Goal: Understand process/instructions

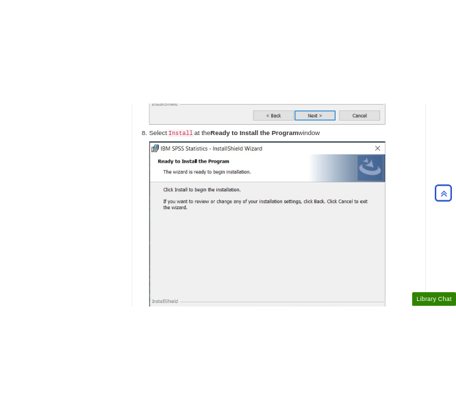
scroll to position [2015, 0]
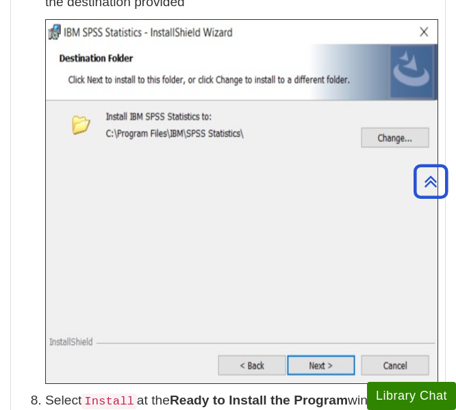
click at [365, 145] on img at bounding box center [241, 201] width 393 height 364
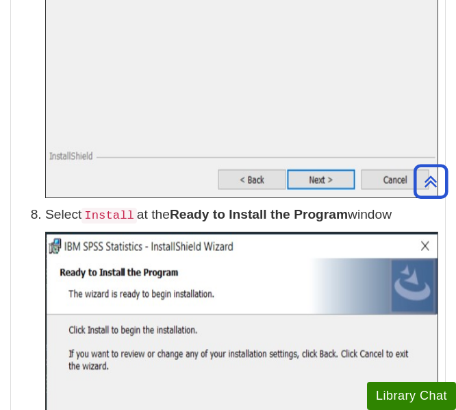
scroll to position [2344, 0]
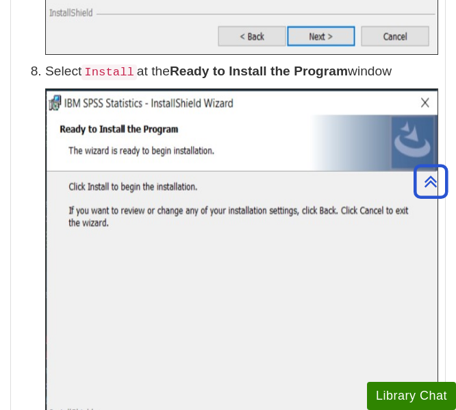
click at [340, 241] on img at bounding box center [241, 271] width 393 height 366
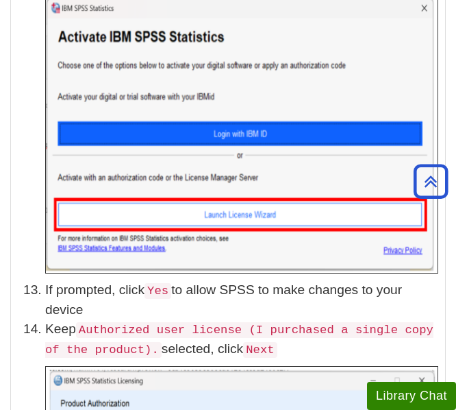
scroll to position [3522, 0]
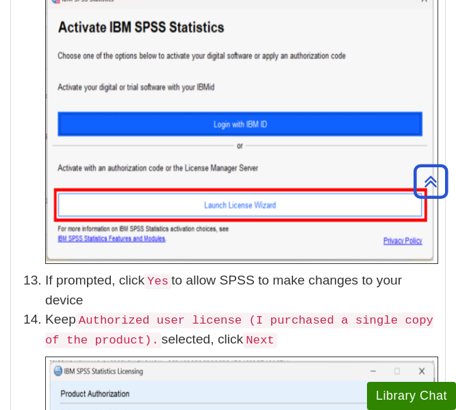
click at [217, 291] on li "If prompted, click Yes to allow SPSS to make changes to your device" at bounding box center [241, 291] width 393 height 40
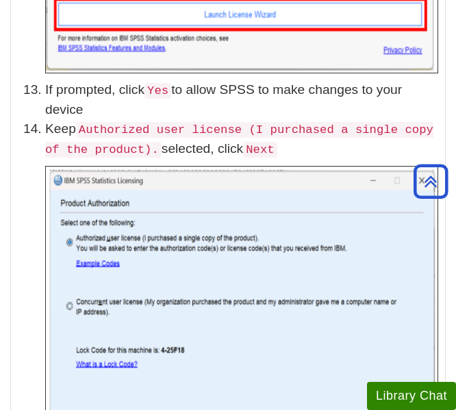
scroll to position [3714, 0]
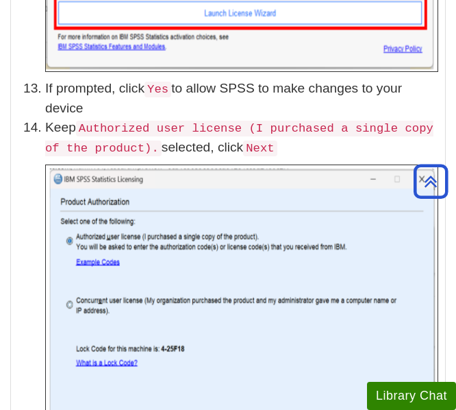
click at [351, 262] on img at bounding box center [241, 358] width 393 height 388
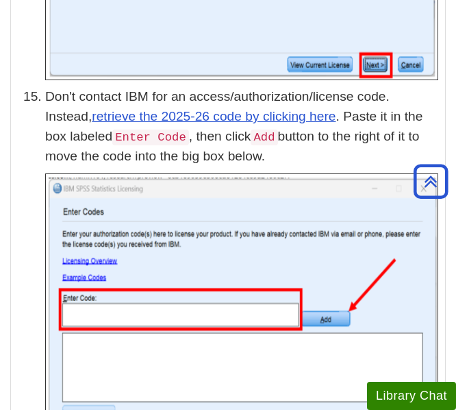
scroll to position [4207, 0]
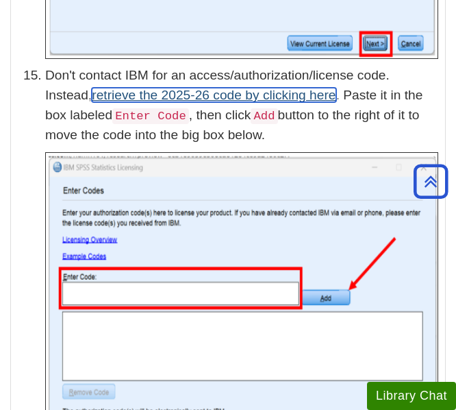
click at [316, 90] on link "retrieve the 2025-26 code by clicking here" at bounding box center [214, 95] width 244 height 14
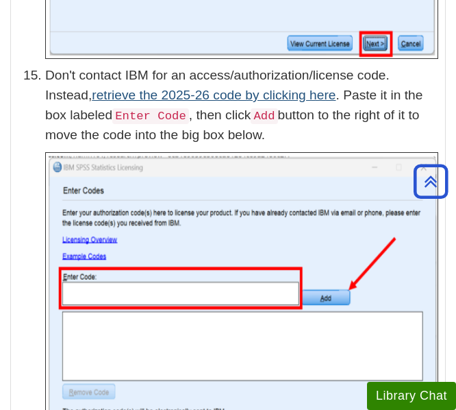
scroll to position [4227, 0]
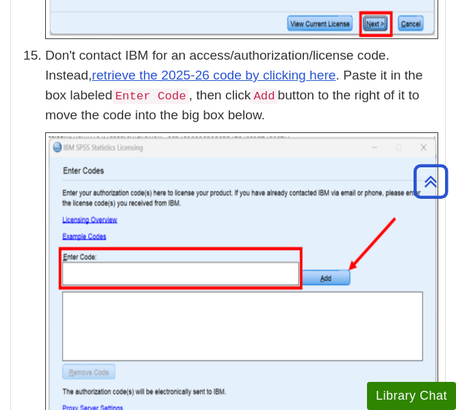
click at [223, 173] on img at bounding box center [241, 326] width 393 height 388
click at [295, 210] on img at bounding box center [241, 326] width 393 height 388
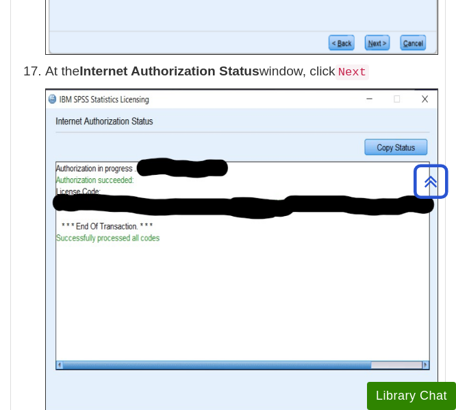
scroll to position [5132, 0]
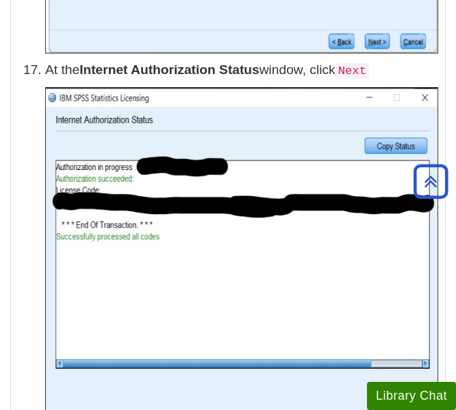
click at [430, 290] on img at bounding box center [241, 261] width 393 height 348
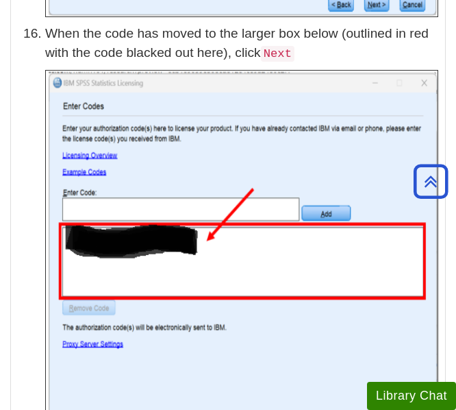
scroll to position [4748, 0]
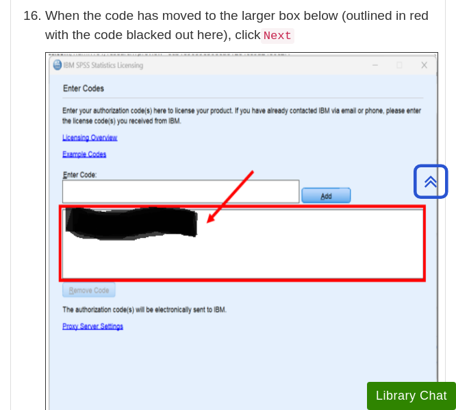
click at [382, 290] on img at bounding box center [241, 244] width 393 height 385
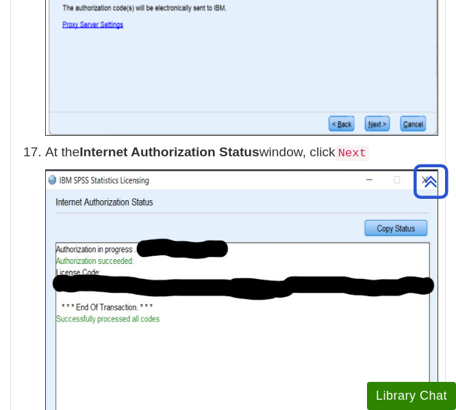
scroll to position [5077, 0]
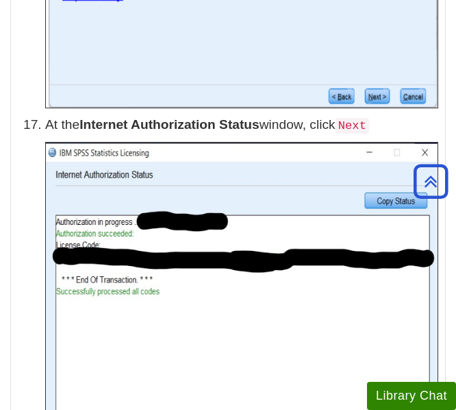
click at [315, 263] on img at bounding box center [241, 316] width 393 height 348
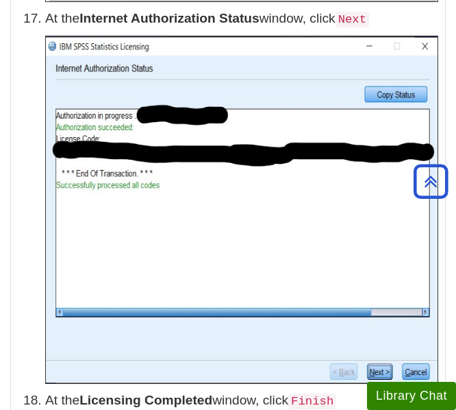
scroll to position [5186, 0]
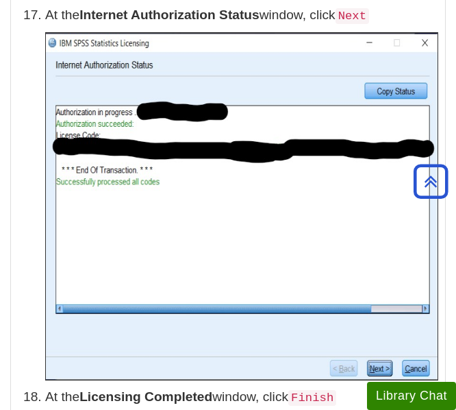
click at [375, 287] on img at bounding box center [241, 206] width 393 height 348
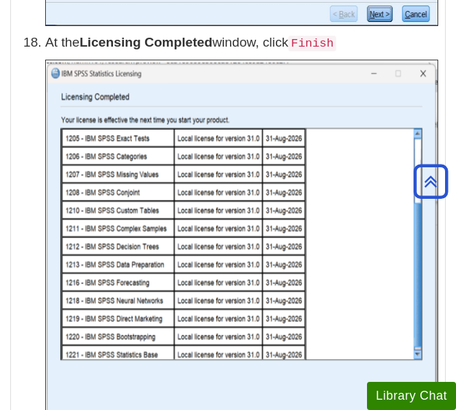
scroll to position [5543, 0]
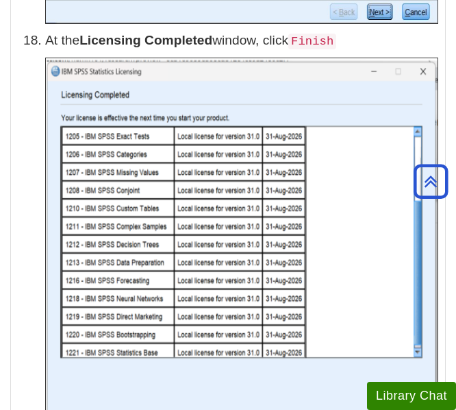
click at [358, 273] on img at bounding box center [241, 252] width 393 height 388
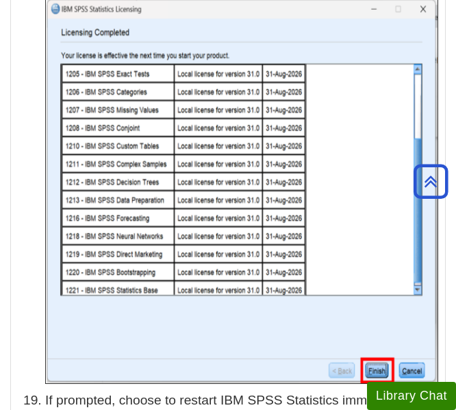
scroll to position [5625, 0]
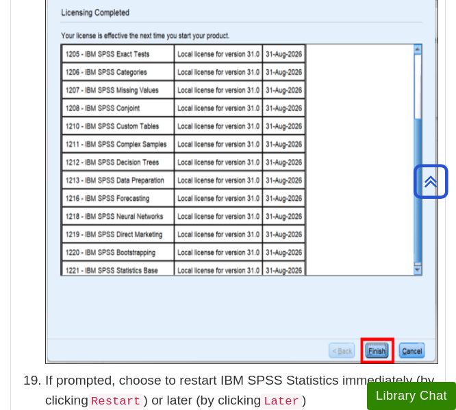
click at [414, 291] on img at bounding box center [241, 169] width 393 height 388
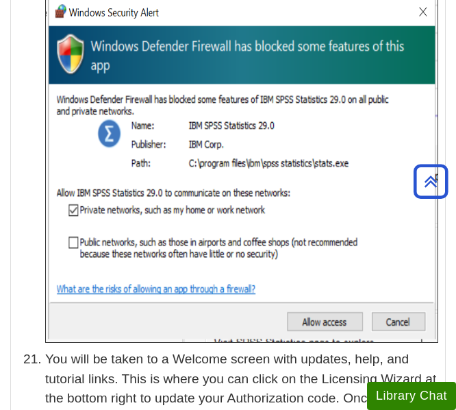
scroll to position [6282, 0]
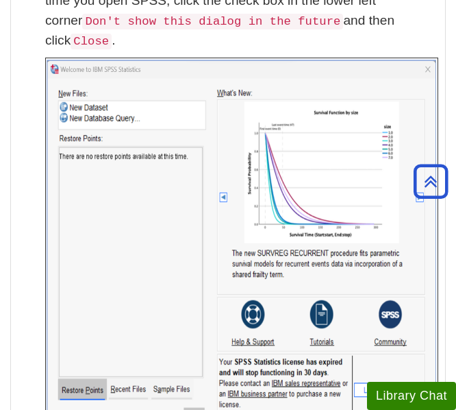
scroll to position [6721, 0]
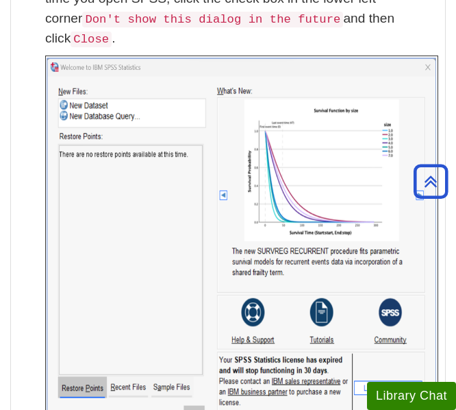
click at [419, 144] on img at bounding box center [241, 254] width 393 height 399
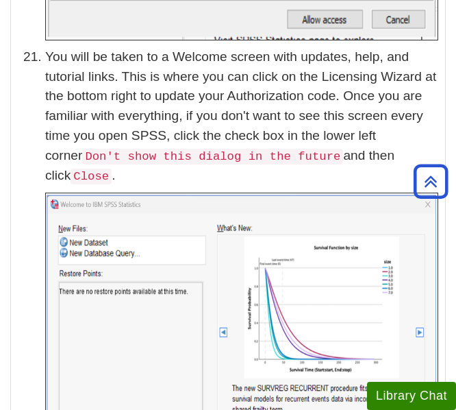
scroll to position [6611, 0]
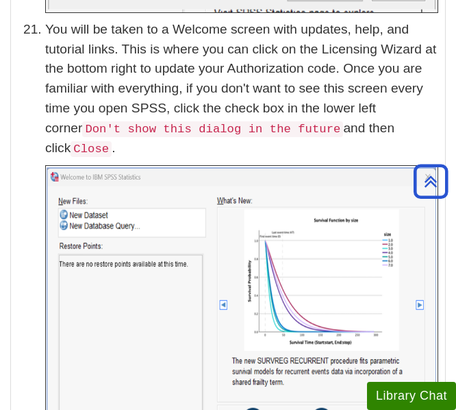
click at [282, 97] on p "You will be taken to a Welcome screen with updates, help, and tutorial links. T…" at bounding box center [241, 89] width 393 height 138
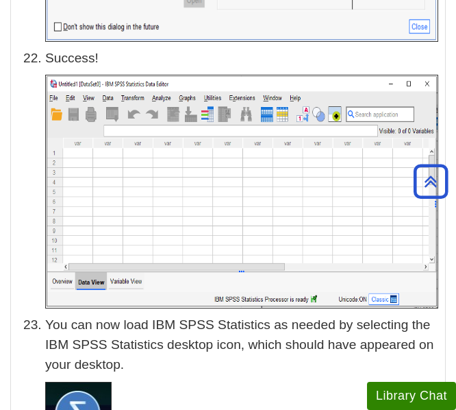
scroll to position [7132, 0]
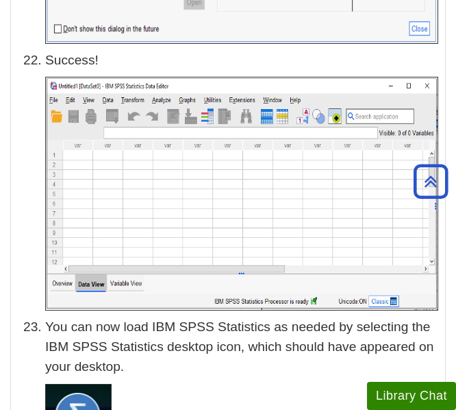
click at [138, 332] on p "You can now load IBM SPSS Statistics as needed by selecting the IBM SPSS Statis…" at bounding box center [241, 346] width 393 height 59
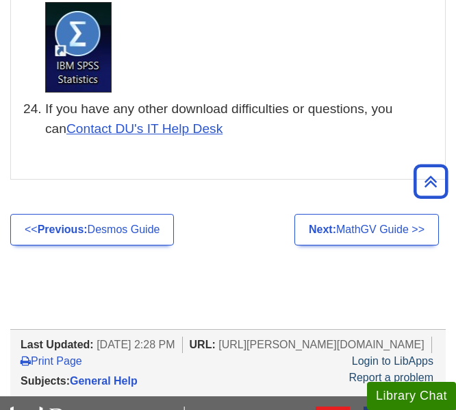
scroll to position [7516, 0]
